Goal: Ask a question

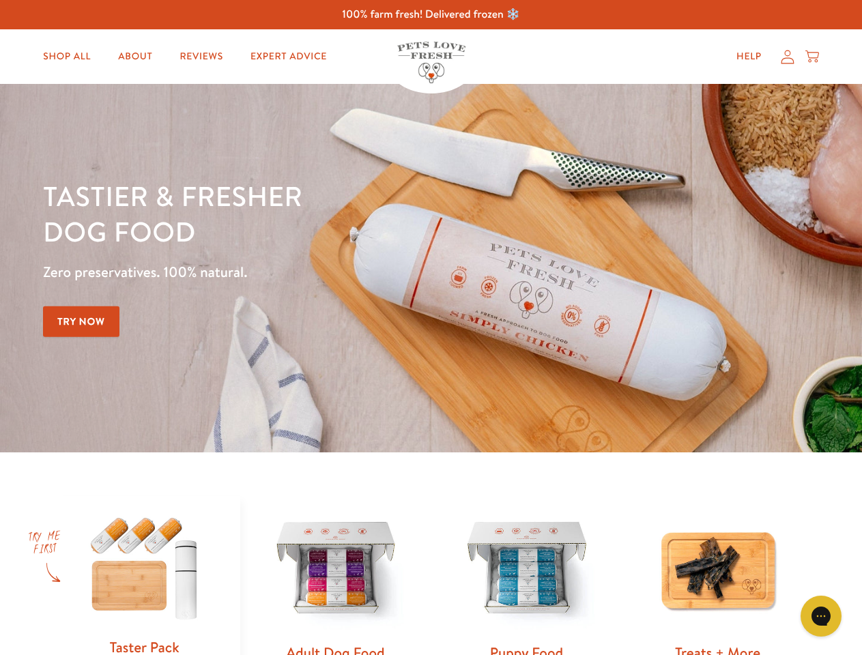
click at [431, 328] on div "Tastier & fresher dog food Zero preservatives. 100% natural. Try Now" at bounding box center [302, 268] width 518 height 180
click at [821, 617] on icon "Gorgias live chat" at bounding box center [821, 616] width 13 height 13
